Goal: Obtain resource: Download file/media

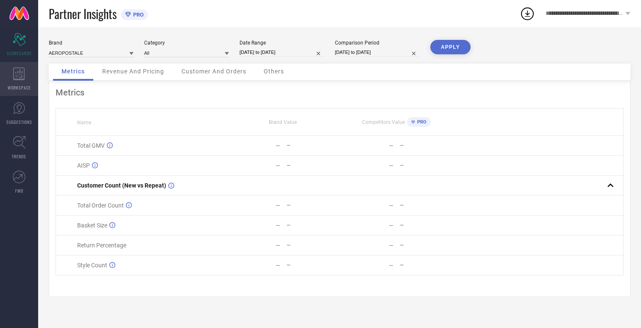
click at [19, 79] on icon at bounding box center [18, 73] width 11 height 13
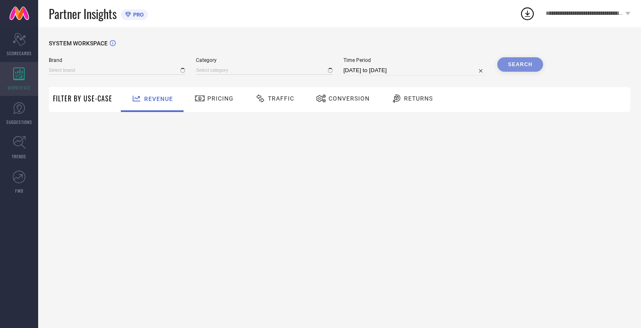
type input "AEROPOSTALE"
type input "All"
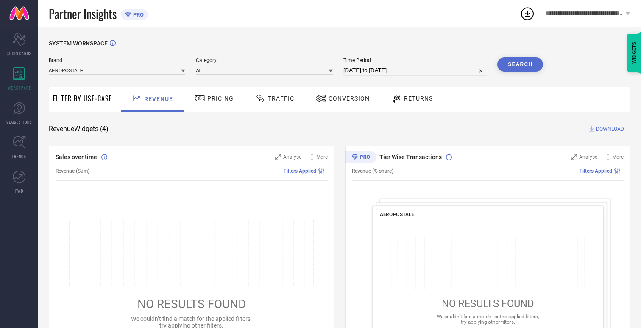
click at [346, 98] on span "Conversion" at bounding box center [349, 98] width 41 height 7
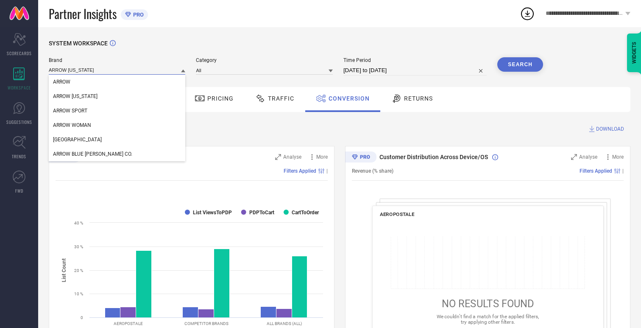
type input "ARROW [US_STATE]"
click at [75, 97] on span "ARROW [US_STATE]" at bounding box center [75, 96] width 45 height 6
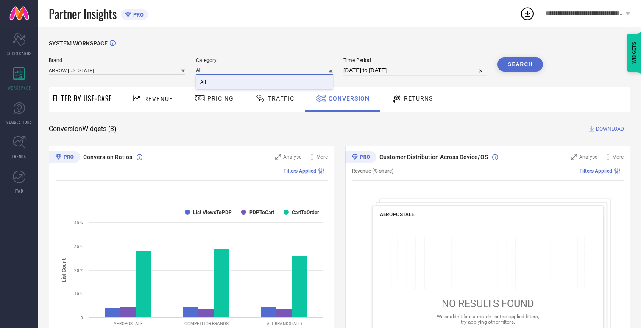
type input "All"
click at [204, 82] on span "All" at bounding box center [203, 82] width 6 height 6
click at [416, 70] on input "[DATE] to [DATE]" at bounding box center [414, 70] width 143 height 10
select select "6"
select select "2025"
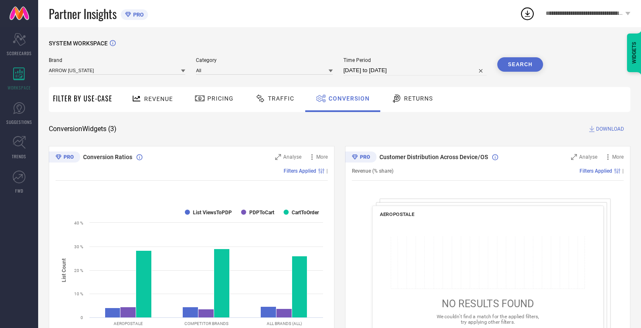
select select "7"
select select "2025"
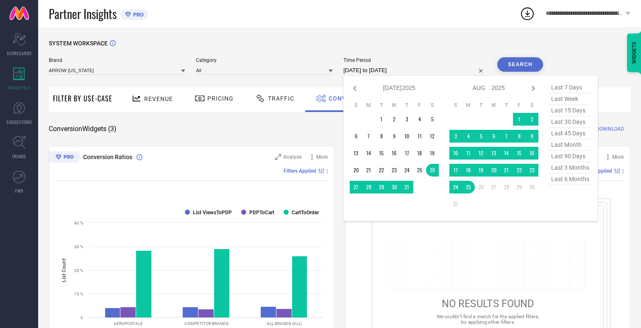
click at [458, 187] on td "24" at bounding box center [455, 187] width 13 height 13
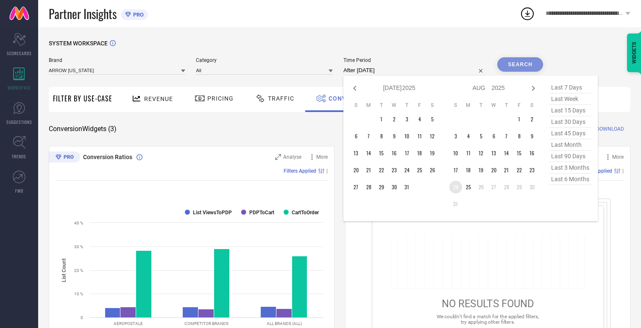
type input "[DATE] to [DATE]"
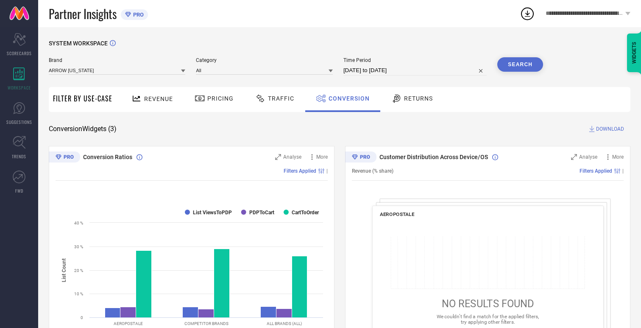
click at [520, 64] on button "Search" at bounding box center [520, 64] width 46 height 14
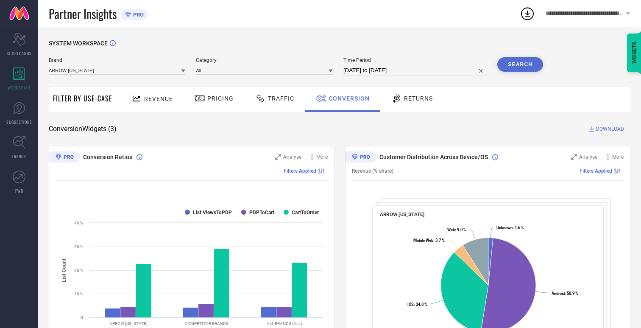
click at [610, 129] on span "DOWNLOAD" at bounding box center [610, 129] width 28 height 8
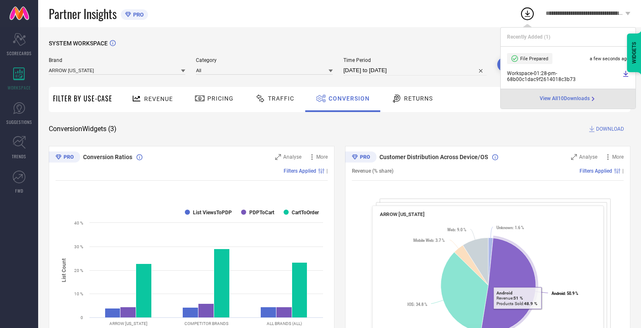
click at [347, 98] on span "Conversion" at bounding box center [349, 98] width 41 height 7
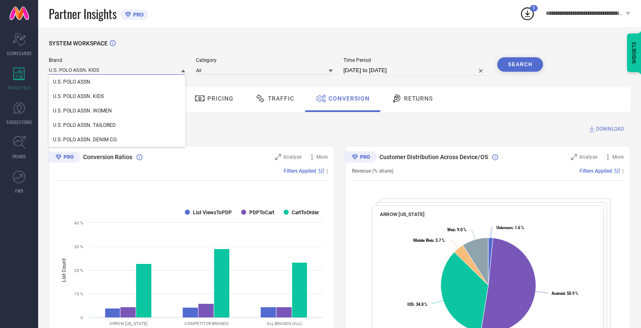
type input "U.S. POLO ASSN. KIDS"
click at [78, 97] on span "U.S. POLO ASSN. KIDS" at bounding box center [78, 96] width 51 height 6
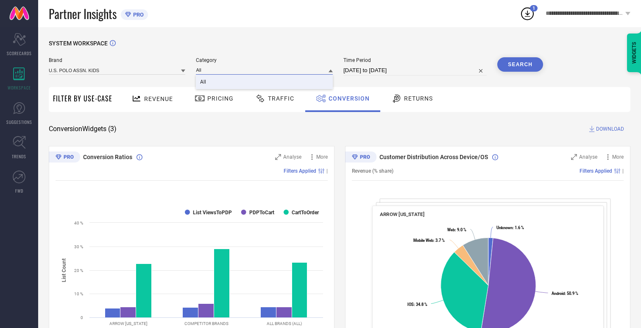
type input "All"
click at [204, 82] on span "All" at bounding box center [203, 82] width 6 height 6
click at [520, 64] on button "Search" at bounding box center [520, 64] width 46 height 14
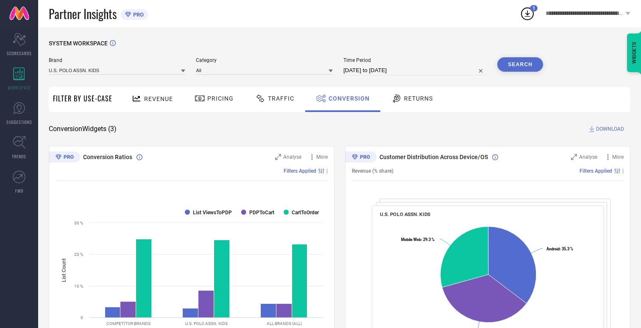
click at [610, 129] on span "DOWNLOAD" at bounding box center [610, 129] width 28 height 8
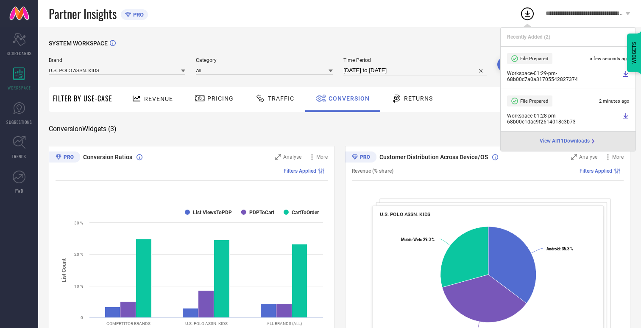
click at [347, 98] on span "Conversion" at bounding box center [349, 98] width 41 height 7
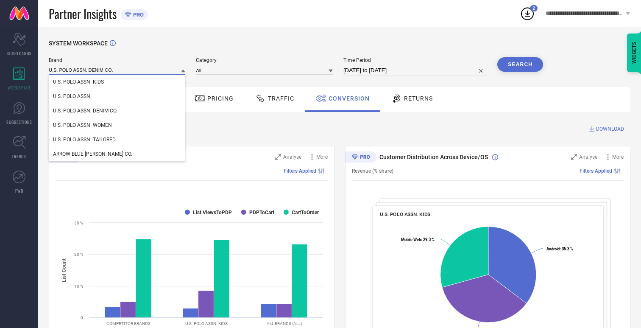
type input "U.S. POLO ASSN. DENIM CO."
click at [85, 111] on span "U.S. POLO ASSN. DENIM CO." at bounding box center [85, 111] width 64 height 6
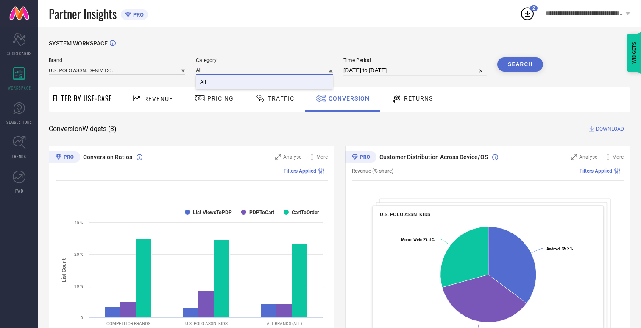
type input "All"
click at [204, 82] on span "All" at bounding box center [203, 82] width 6 height 6
click at [520, 64] on button "Search" at bounding box center [520, 64] width 46 height 14
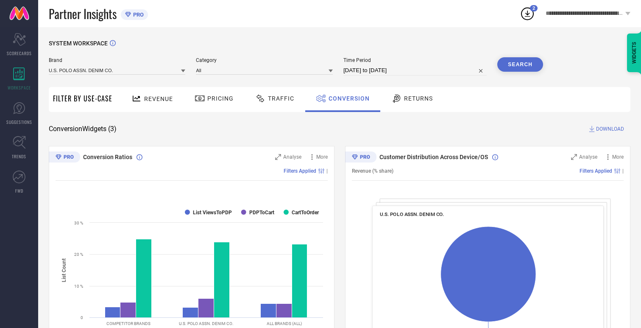
click at [610, 129] on span "DOWNLOAD" at bounding box center [610, 129] width 28 height 8
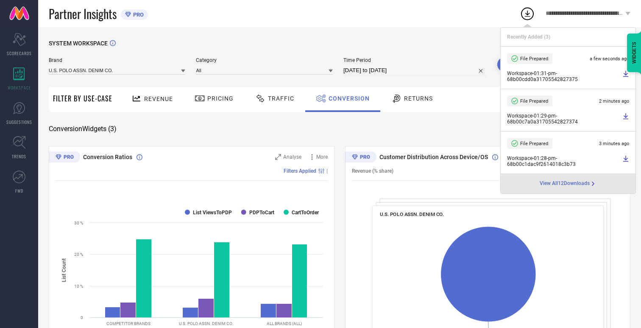
click at [347, 98] on span "Conversion" at bounding box center [349, 98] width 41 height 7
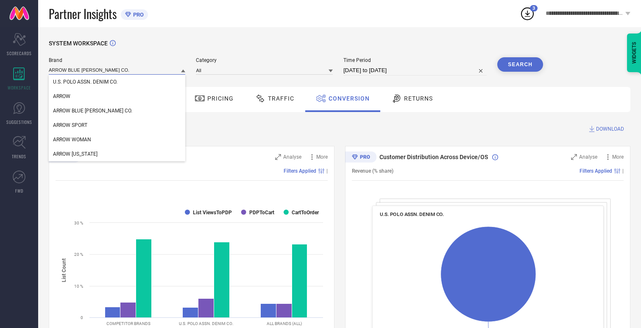
type input "ARROW BLUE [PERSON_NAME] CO."
click at [80, 111] on span "ARROW BLUE [PERSON_NAME] CO." at bounding box center [92, 111] width 79 height 6
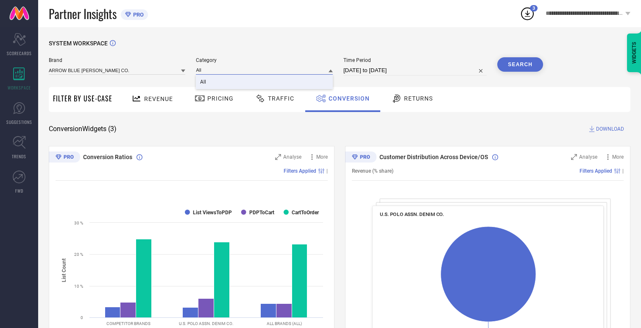
type input "All"
click at [204, 82] on span "All" at bounding box center [203, 82] width 6 height 6
click at [520, 64] on button "Search" at bounding box center [520, 64] width 46 height 14
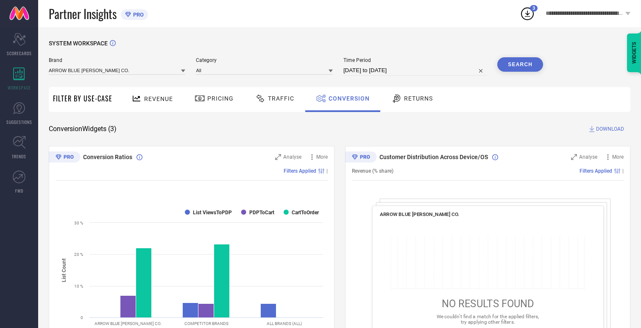
click at [610, 129] on span "DOWNLOAD" at bounding box center [610, 129] width 28 height 8
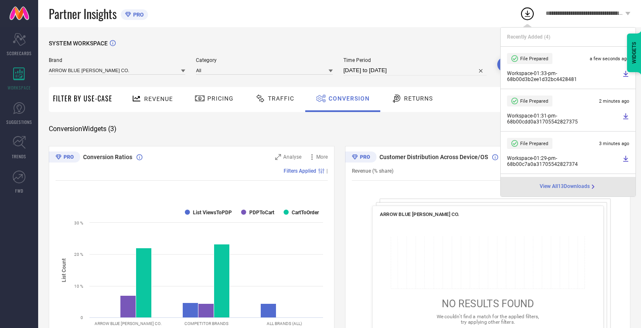
click at [347, 98] on span "Conversion" at bounding box center [349, 98] width 41 height 7
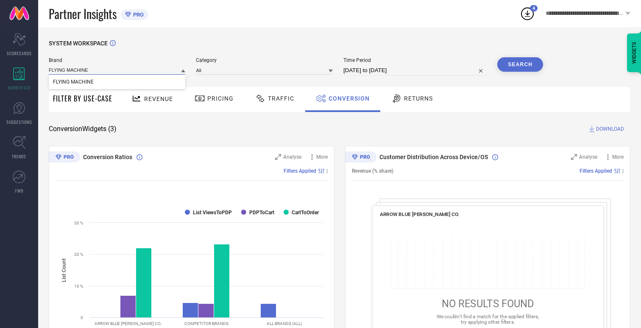
type input "FLYING MACHINE"
click at [73, 82] on span "FLYING MACHINE" at bounding box center [73, 82] width 41 height 6
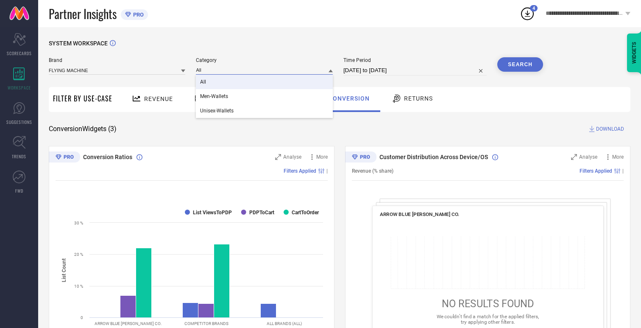
type input "All"
click at [204, 82] on span "All" at bounding box center [203, 82] width 6 height 6
click at [520, 64] on button "Search" at bounding box center [520, 64] width 46 height 14
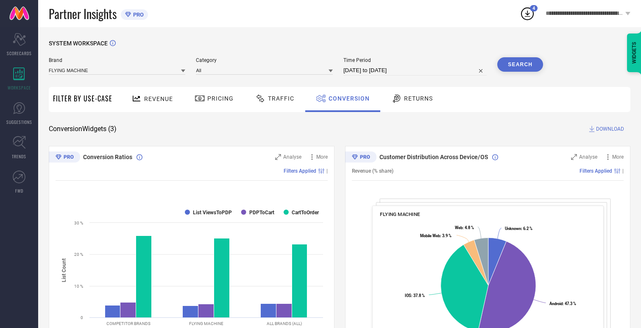
click at [610, 129] on span "DOWNLOAD" at bounding box center [610, 129] width 28 height 8
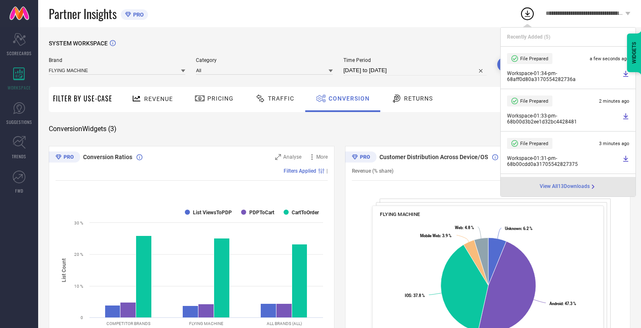
click at [347, 98] on span "Conversion" at bounding box center [349, 98] width 41 height 7
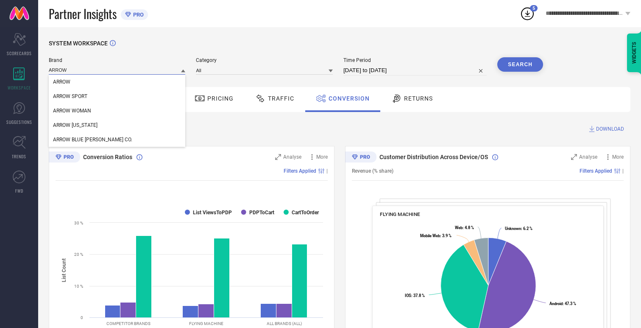
type input "ARROW"
click at [117, 82] on div "ARROW" at bounding box center [117, 82] width 137 height 14
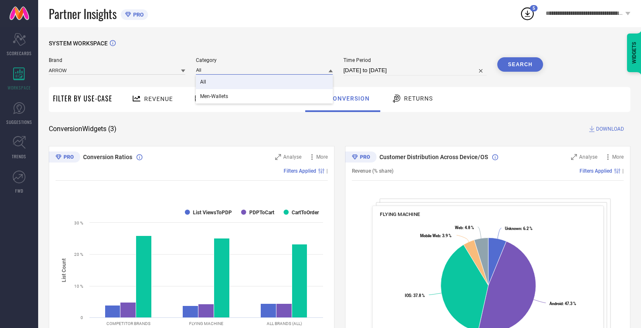
type input "All"
click at [204, 82] on span "All" at bounding box center [203, 82] width 6 height 6
click at [520, 64] on button "Search" at bounding box center [520, 64] width 46 height 14
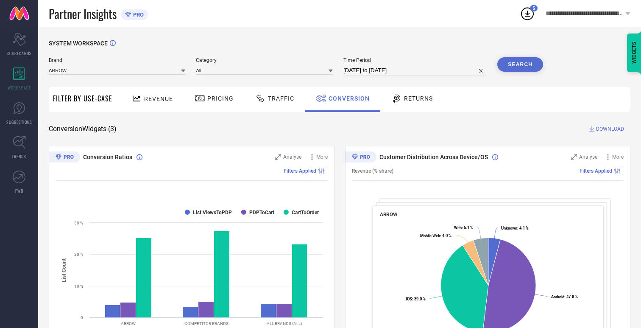
click at [610, 129] on span "DOWNLOAD" at bounding box center [610, 129] width 28 height 8
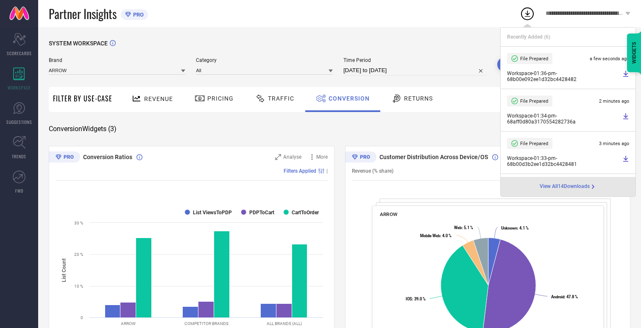
click at [347, 98] on span "Conversion" at bounding box center [349, 98] width 41 height 7
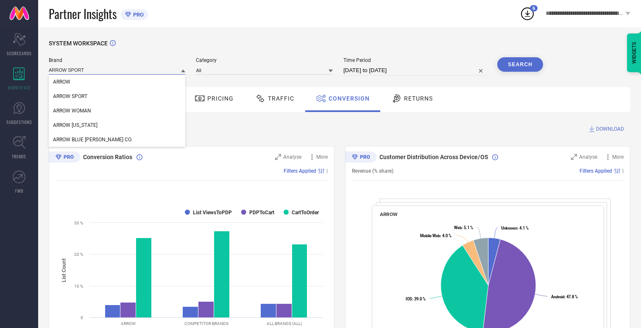
type input "ARROW SPORT"
click at [70, 97] on span "ARROW SPORT" at bounding box center [70, 96] width 34 height 6
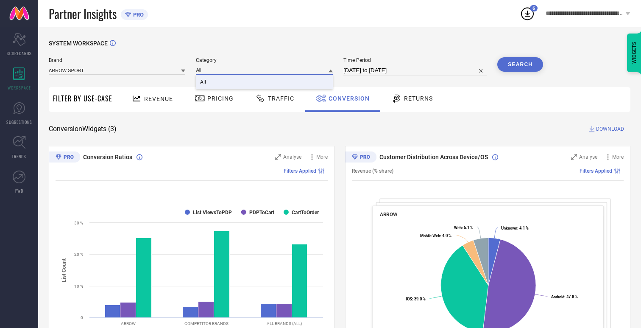
type input "All"
click at [204, 82] on span "All" at bounding box center [203, 82] width 6 height 6
click at [520, 64] on button "Search" at bounding box center [520, 64] width 46 height 14
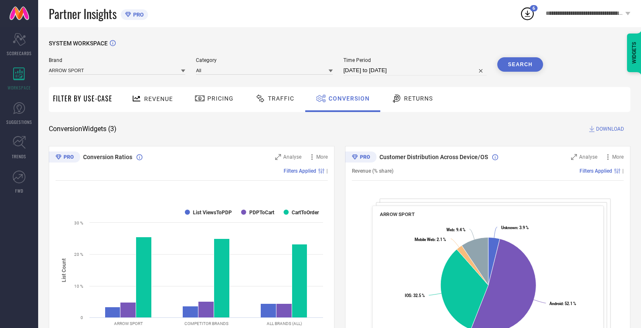
click at [610, 129] on span "DOWNLOAD" at bounding box center [610, 129] width 28 height 8
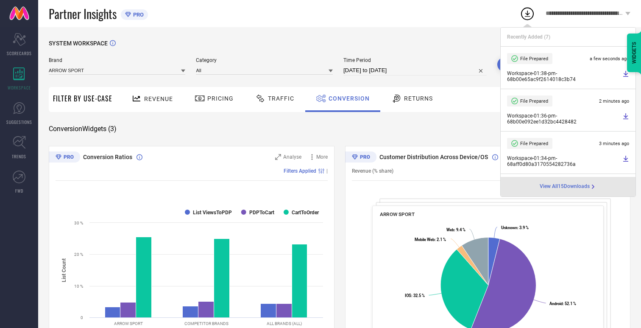
click at [347, 98] on span "Conversion" at bounding box center [349, 98] width 41 height 7
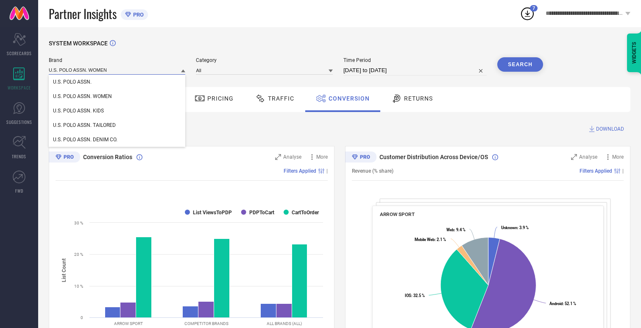
type input "U.S. POLO ASSN. WOMEN"
click at [82, 97] on span "U.S. POLO ASSN. WOMEN" at bounding box center [82, 96] width 59 height 6
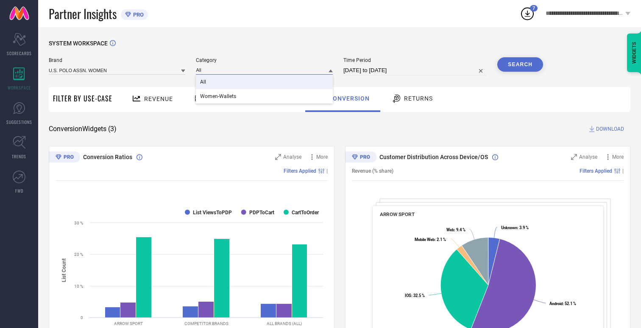
type input "All"
click at [204, 82] on span "All" at bounding box center [203, 82] width 6 height 6
click at [520, 64] on button "Search" at bounding box center [520, 64] width 46 height 14
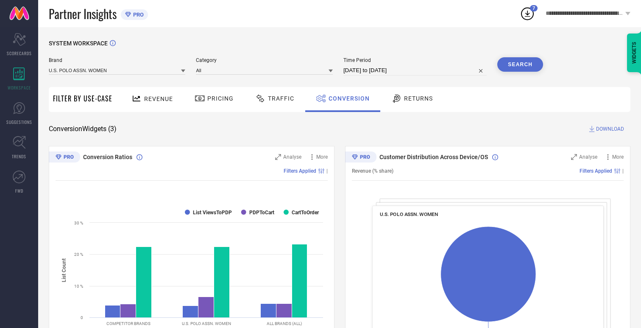
click at [610, 129] on span "DOWNLOAD" at bounding box center [610, 129] width 28 height 8
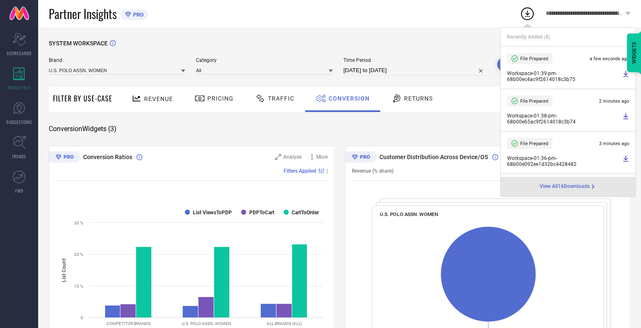
click at [347, 98] on span "Conversion" at bounding box center [349, 98] width 41 height 7
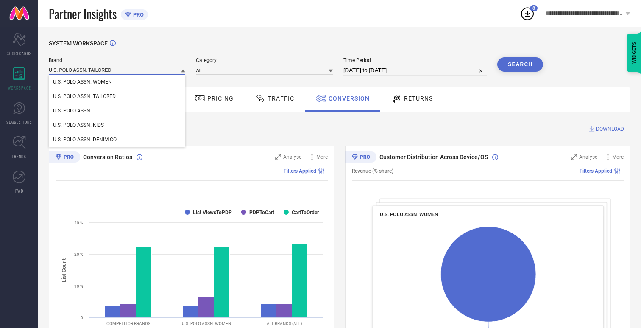
type input "U.S. POLO ASSN. TAILORED"
click at [84, 97] on span "U.S. POLO ASSN. TAILORED" at bounding box center [84, 96] width 63 height 6
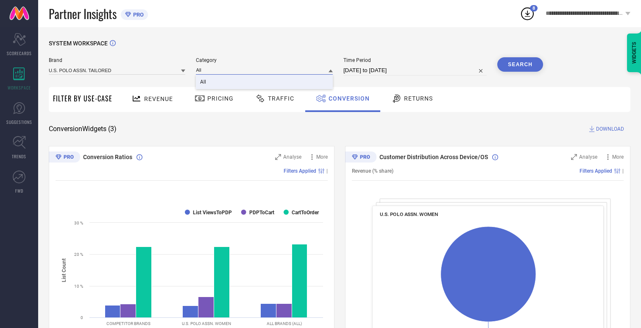
type input "All"
click at [204, 82] on span "All" at bounding box center [203, 82] width 6 height 6
click at [520, 64] on button "Search" at bounding box center [520, 64] width 46 height 14
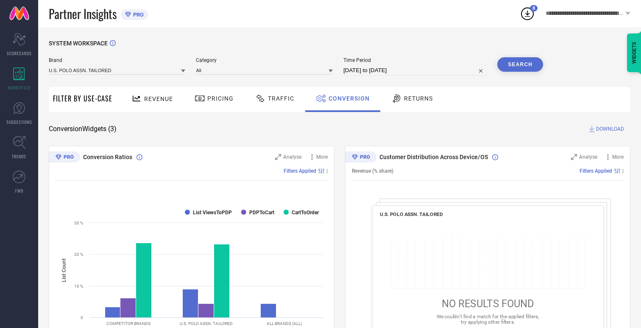
click at [610, 129] on span "DOWNLOAD" at bounding box center [610, 129] width 28 height 8
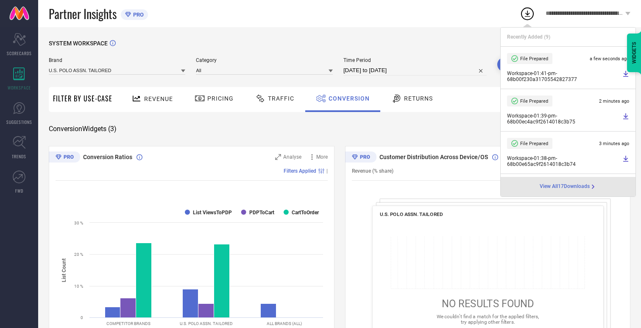
click at [347, 98] on span "Conversion" at bounding box center [349, 98] width 41 height 7
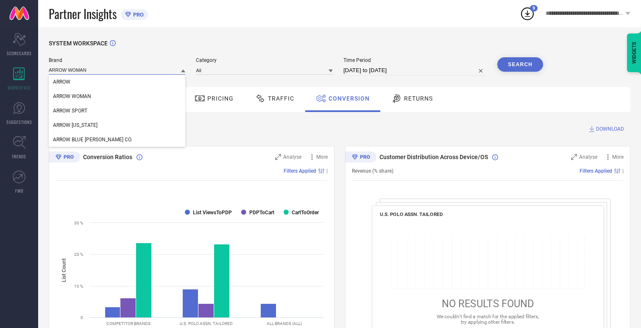
type input "ARROW WOMAN"
click at [72, 97] on span "ARROW WOMAN" at bounding box center [72, 96] width 38 height 6
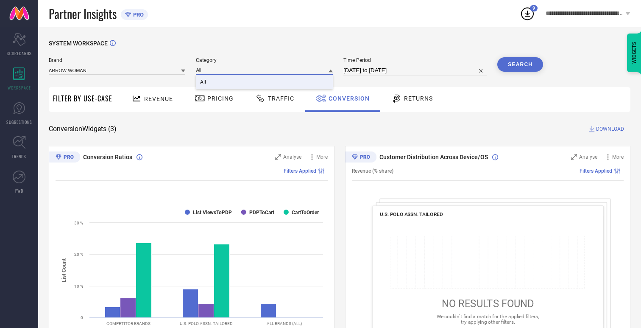
type input "All"
click at [204, 82] on span "All" at bounding box center [203, 82] width 6 height 6
click at [520, 64] on button "Search" at bounding box center [520, 64] width 46 height 14
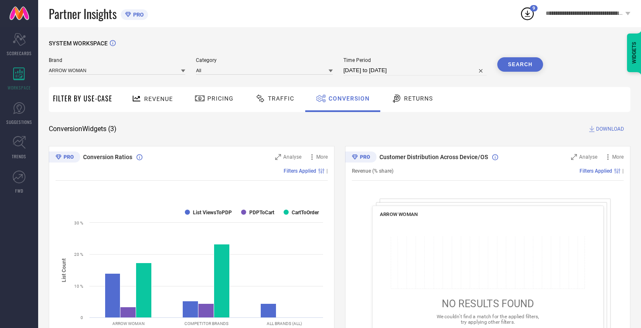
click at [610, 129] on span "DOWNLOAD" at bounding box center [610, 129] width 28 height 8
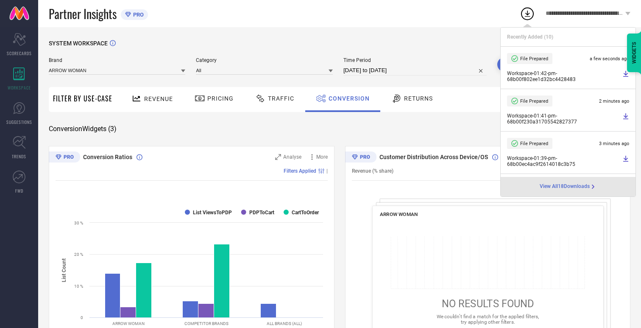
click at [347, 98] on span "Conversion" at bounding box center [349, 98] width 41 height 7
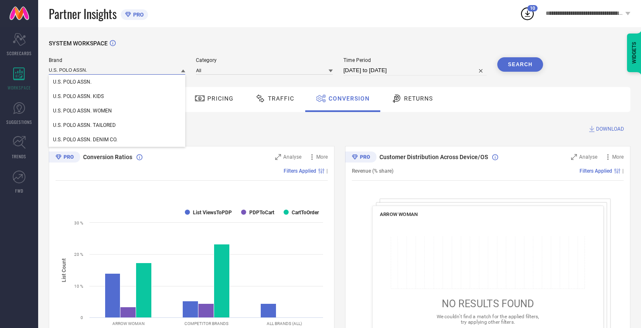
type input "U.S. POLO ASSN."
click at [72, 82] on span "U.S. POLO ASSN." at bounding box center [72, 82] width 39 height 6
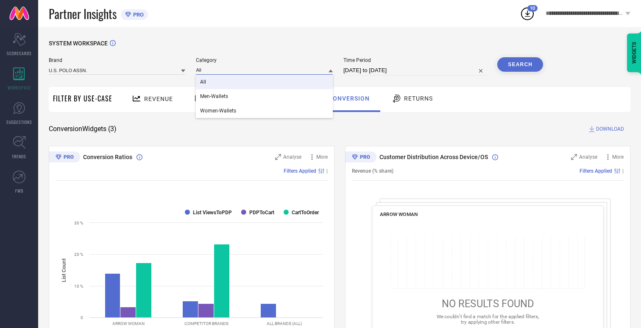
type input "All"
click at [204, 82] on span "All" at bounding box center [203, 82] width 6 height 6
click at [532, 10] on span "10" at bounding box center [532, 9] width 5 height 6
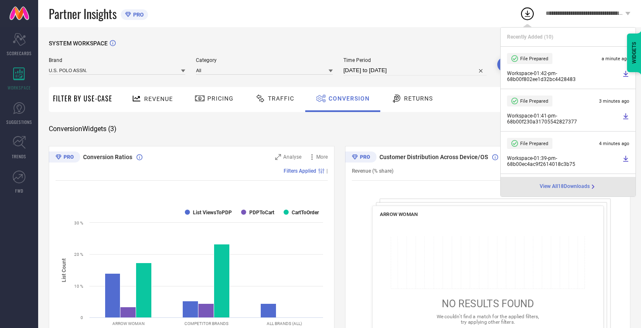
click at [437, 15] on div "Partner Insights PRO" at bounding box center [284, 13] width 471 height 27
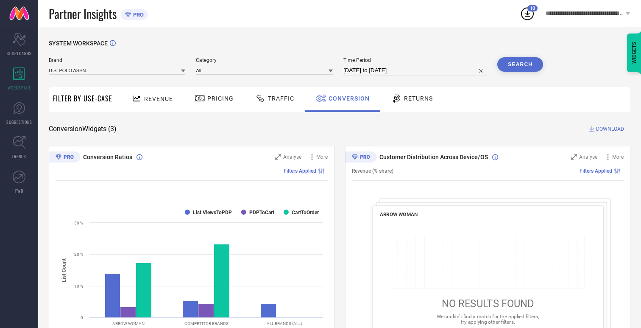
click at [520, 64] on button "Search" at bounding box center [520, 64] width 46 height 14
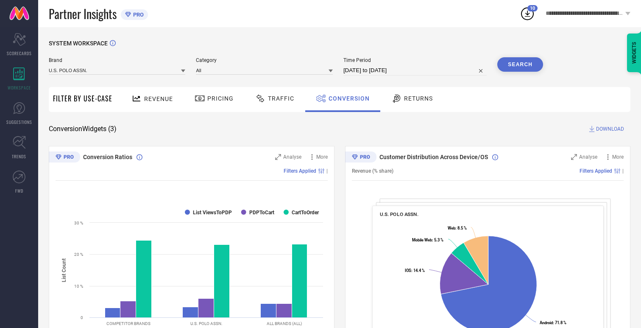
click at [610, 129] on span "DOWNLOAD" at bounding box center [610, 129] width 28 height 8
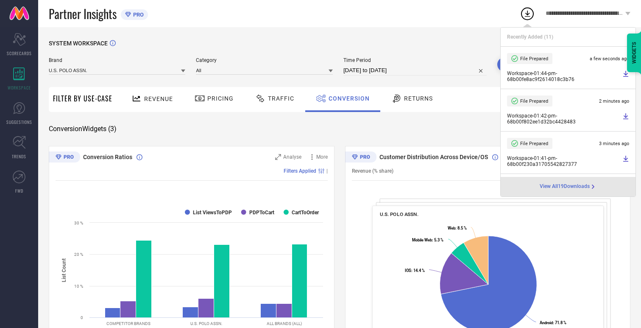
click at [436, 12] on div "Partner Insights PRO" at bounding box center [284, 13] width 471 height 27
